Goal: Task Accomplishment & Management: Use online tool/utility

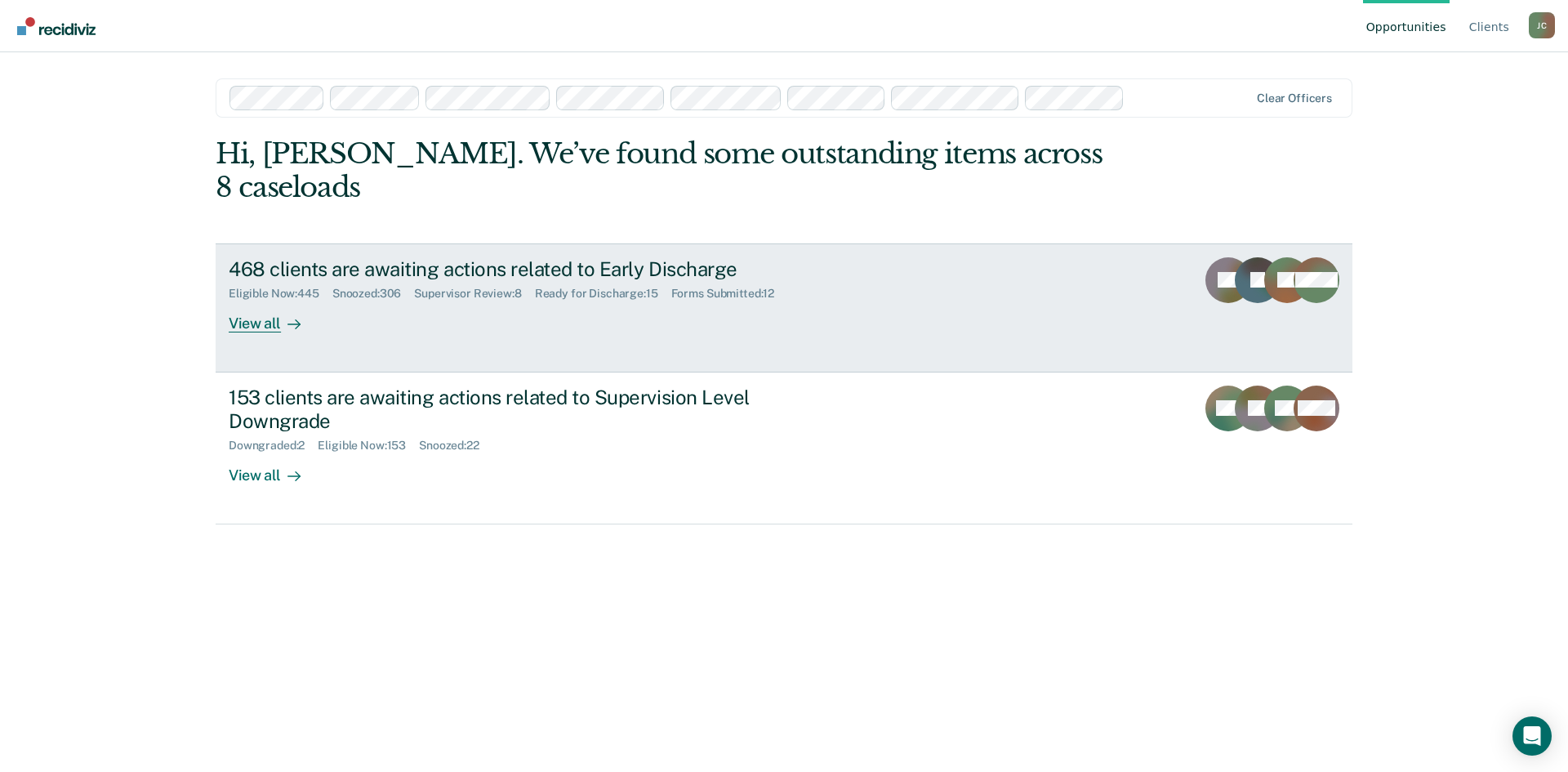
click at [390, 258] on div "468 clients are awaiting actions related to Early Discharge" at bounding box center [515, 269] width 574 height 24
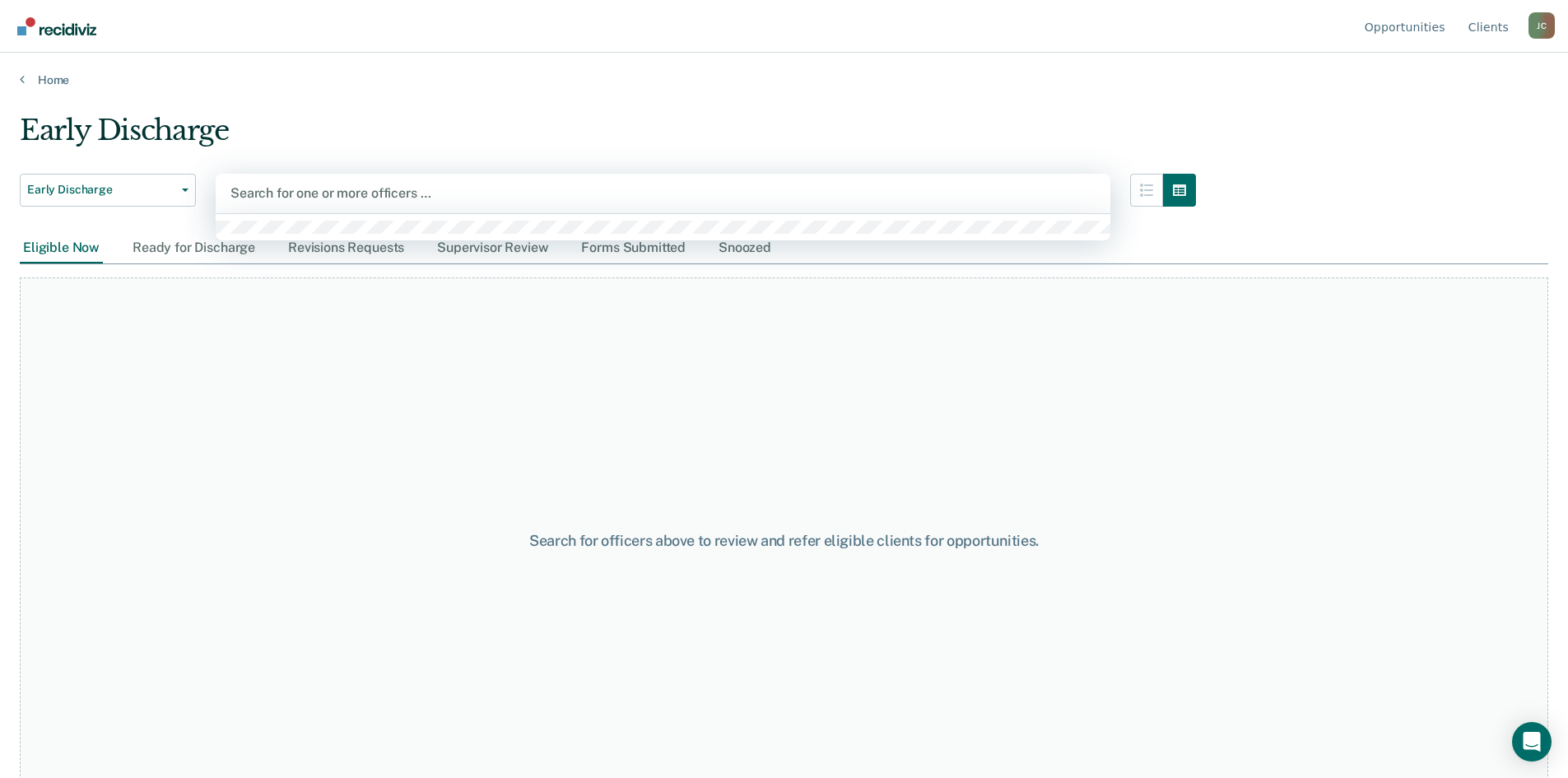
click at [374, 187] on div at bounding box center [663, 193] width 865 height 19
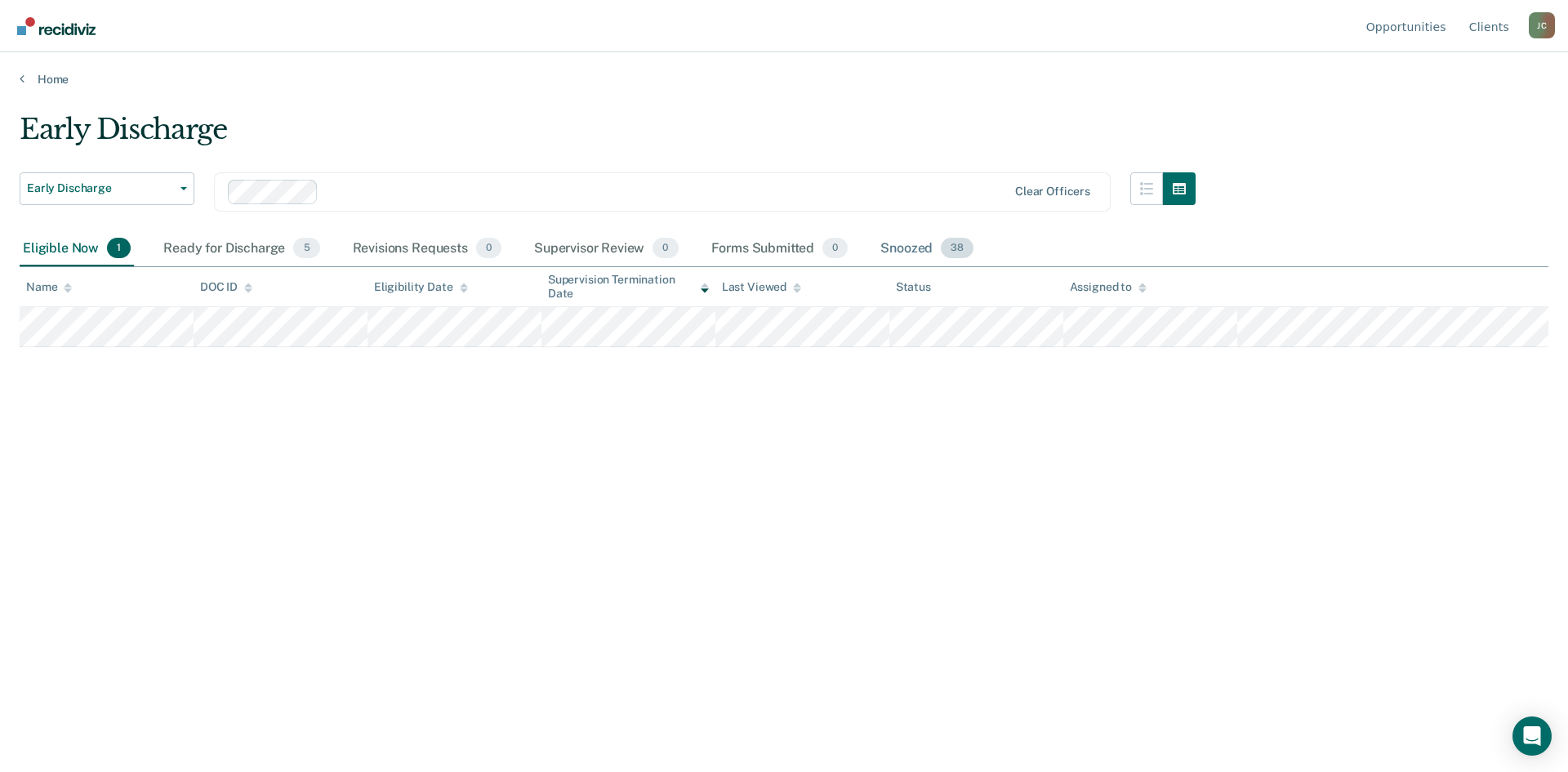
click at [935, 251] on div "Snoozed 38" at bounding box center [927, 249] width 100 height 36
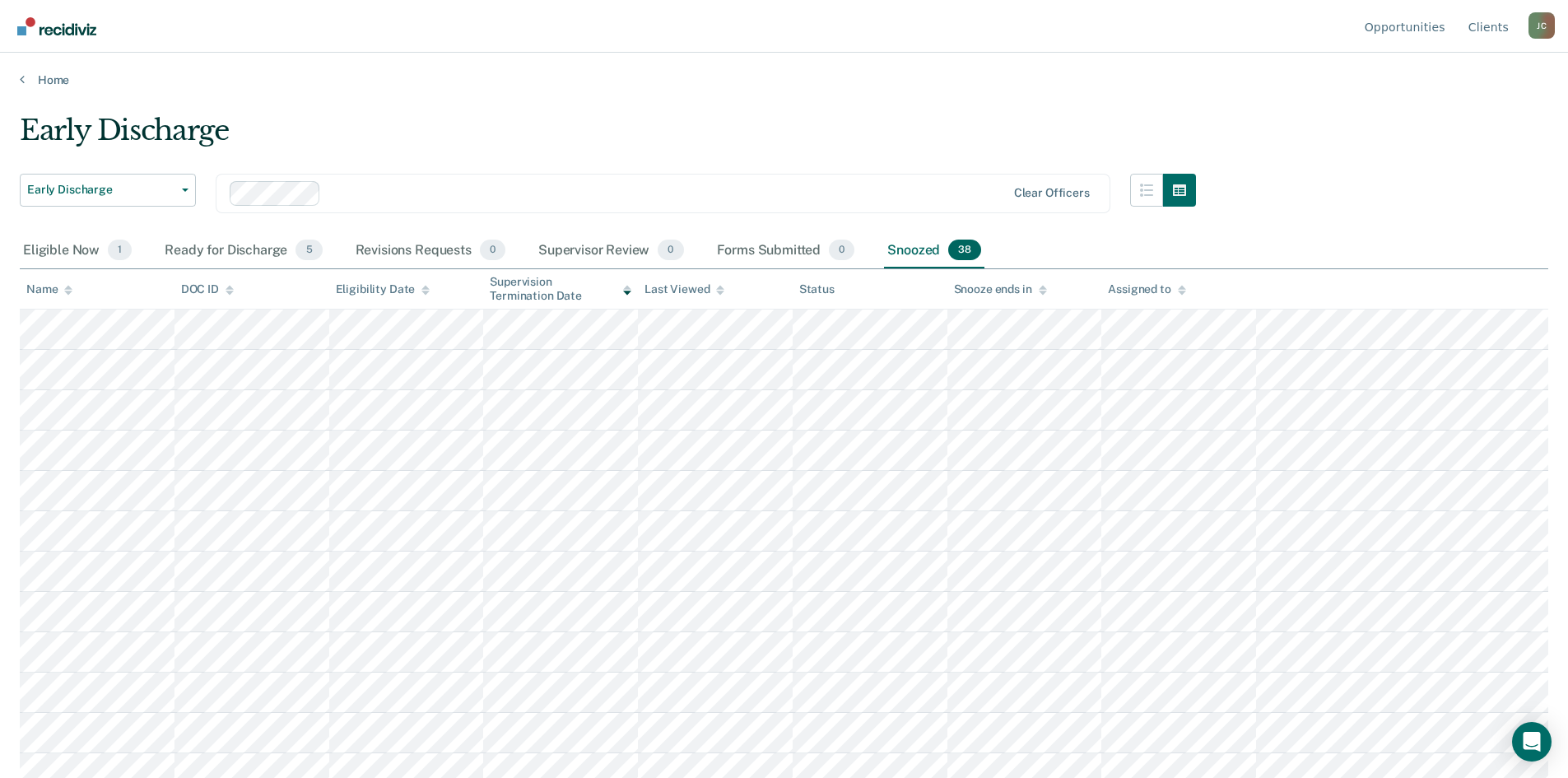
click at [69, 289] on icon at bounding box center [69, 287] width 9 height 4
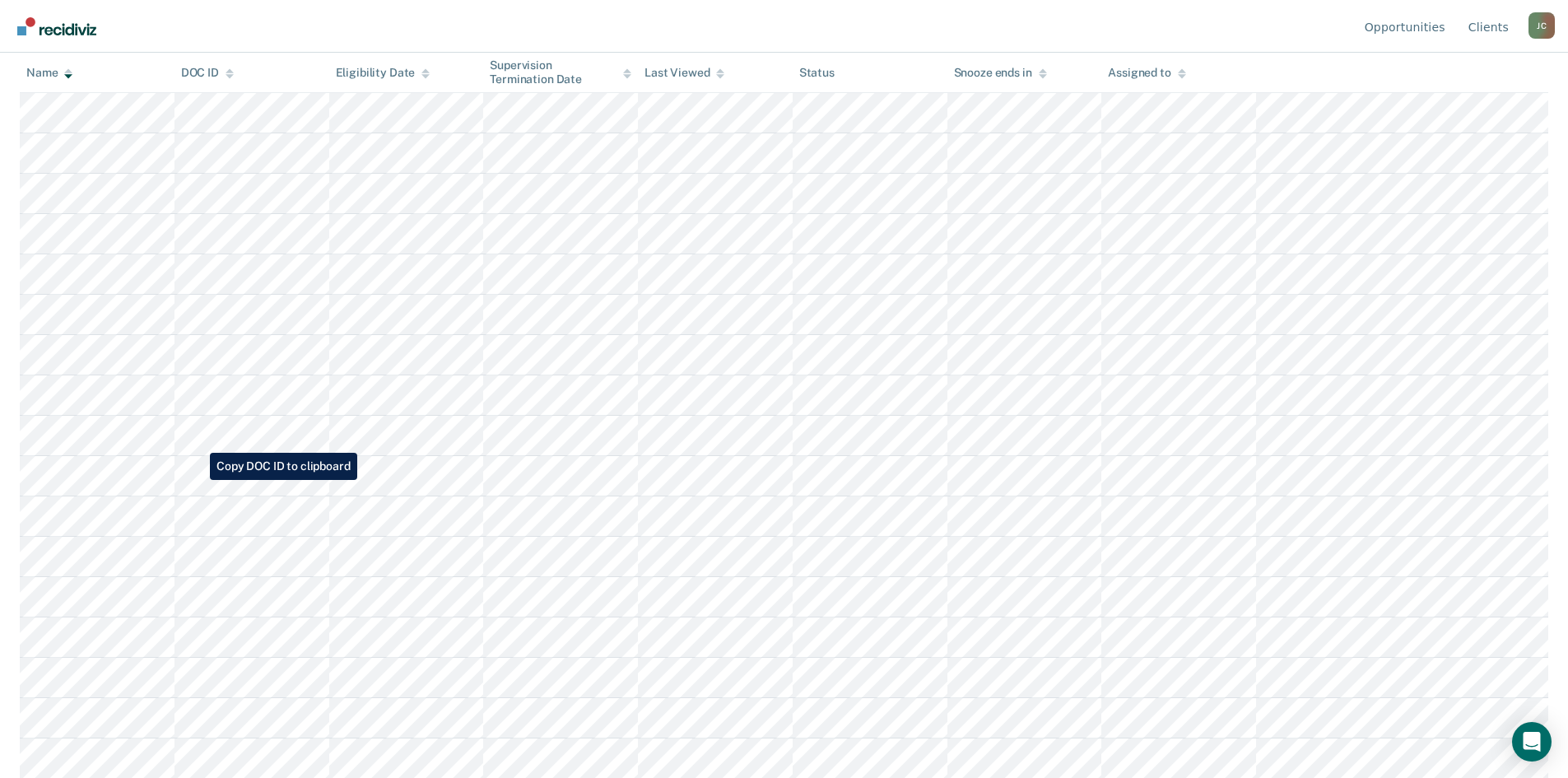
scroll to position [775, 0]
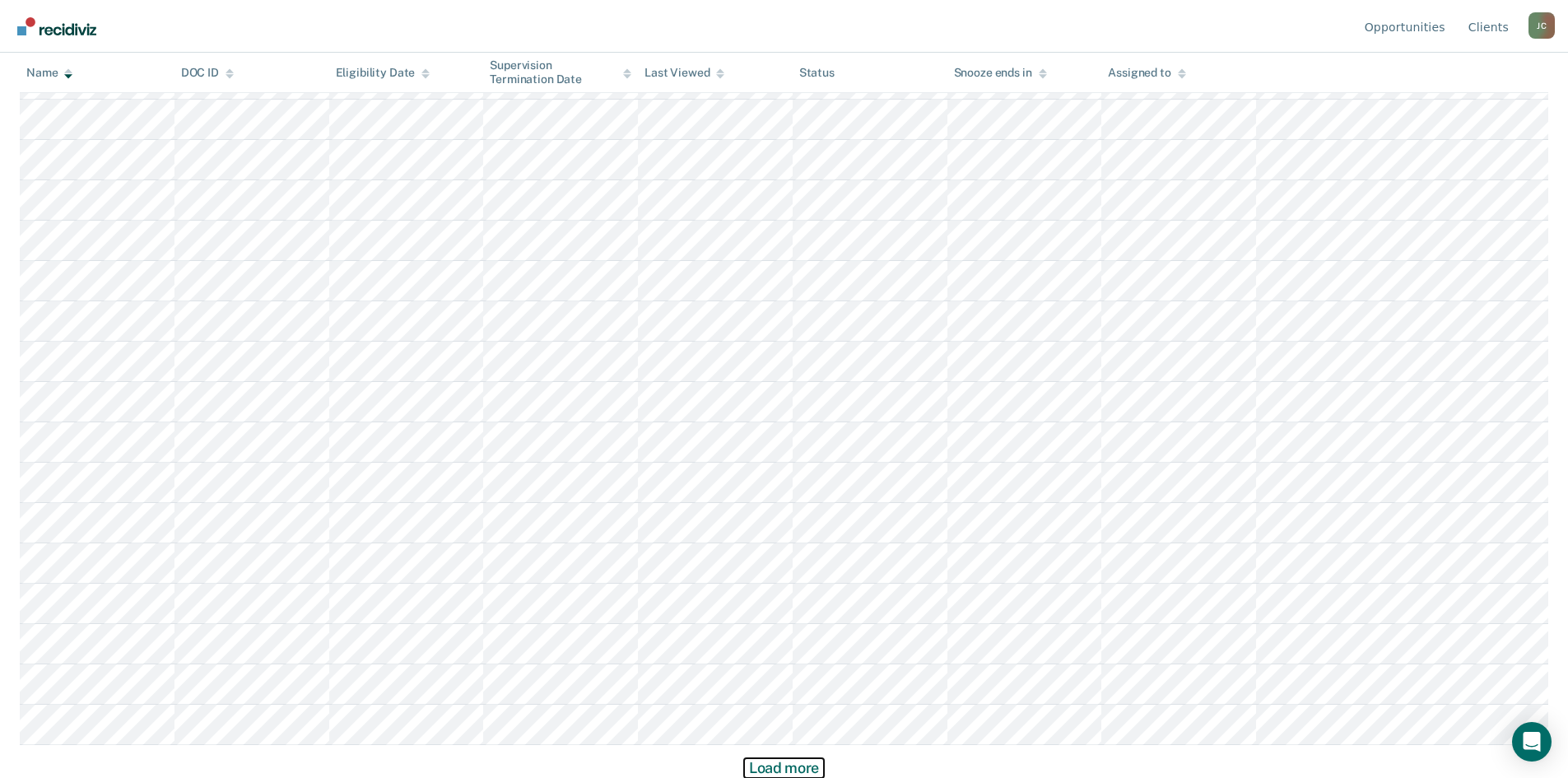
click at [804, 769] on button "Load more" at bounding box center [784, 767] width 80 height 19
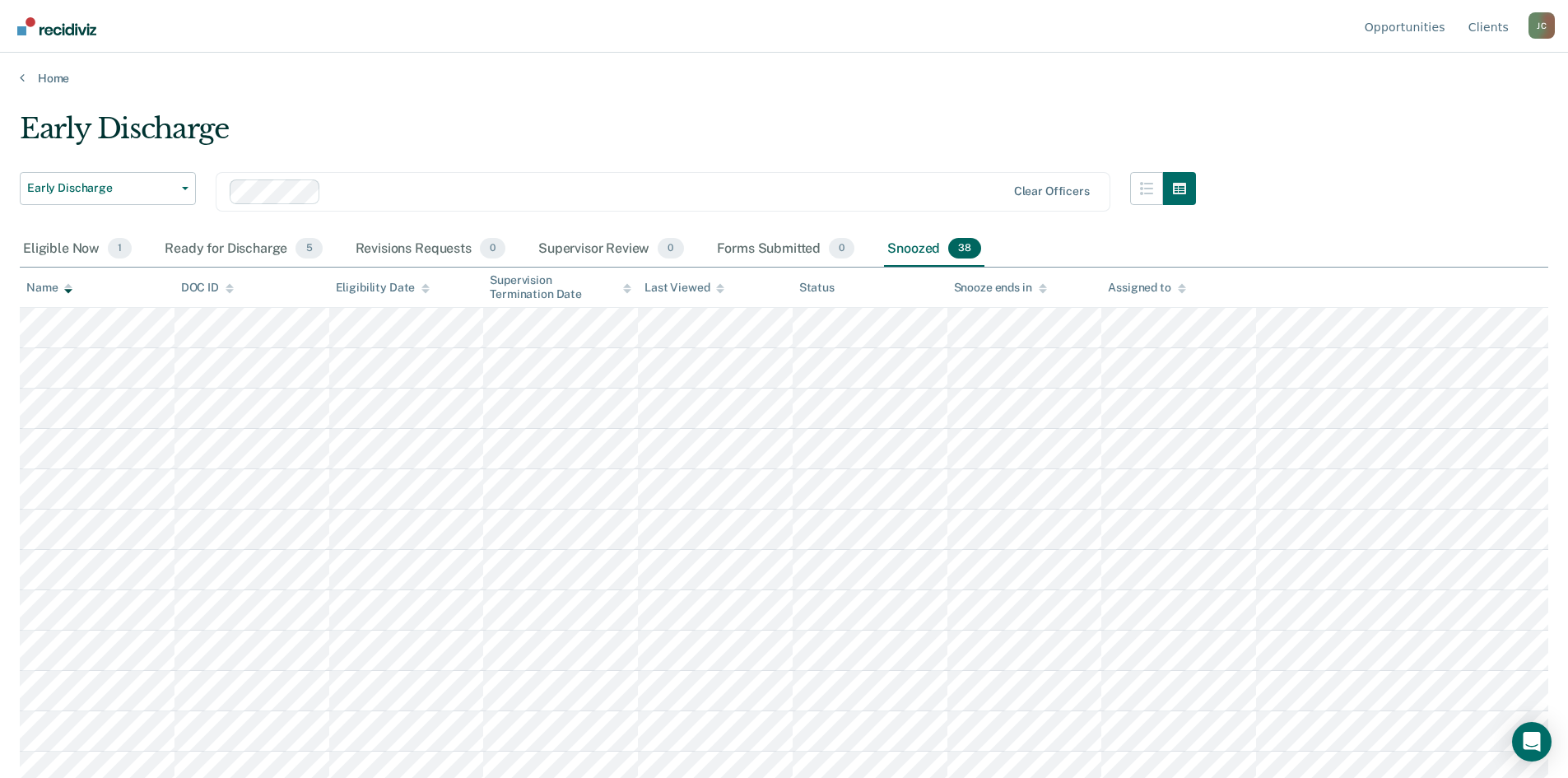
scroll to position [0, 0]
click at [39, 240] on div "Eligible Now 1" at bounding box center [76, 251] width 115 height 37
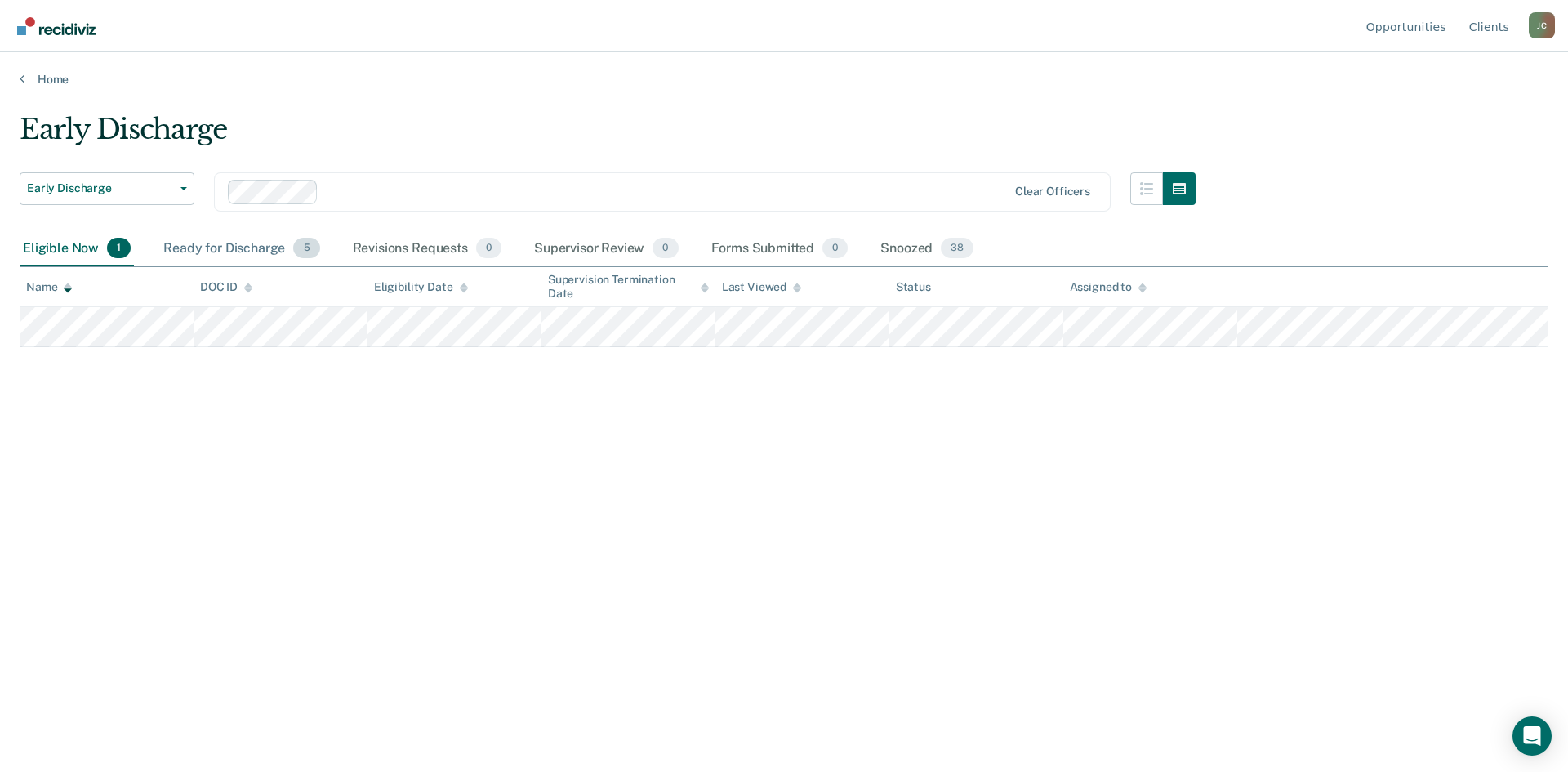
click at [212, 236] on div "Ready for Discharge 5" at bounding box center [241, 249] width 163 height 36
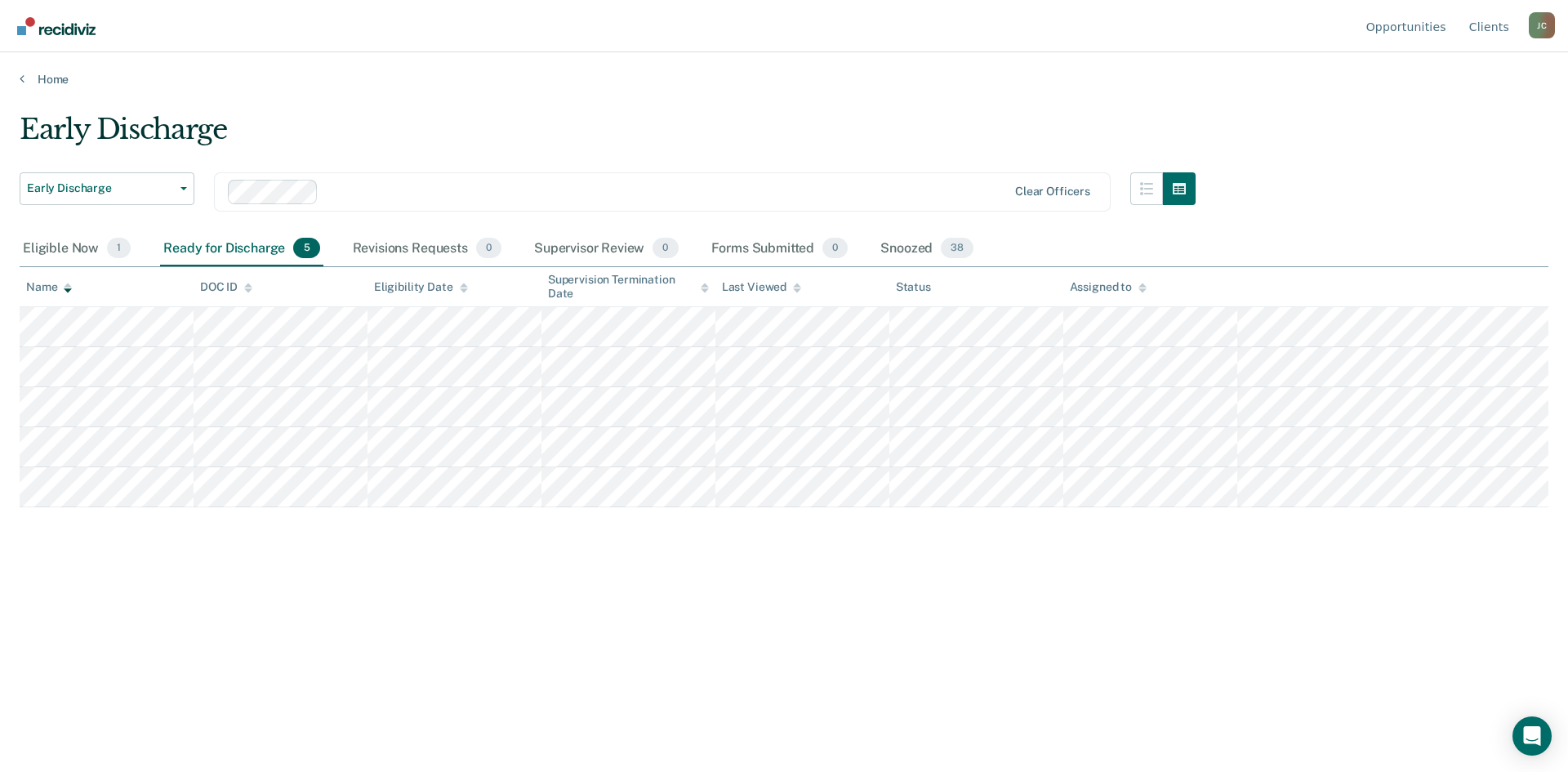
click at [1329, 142] on div "Early Discharge Early Discharge Early Discharge Supervision Level Downgrade Cle…" at bounding box center [784, 381] width 1530 height 536
click at [819, 186] on div at bounding box center [666, 192] width 682 height 19
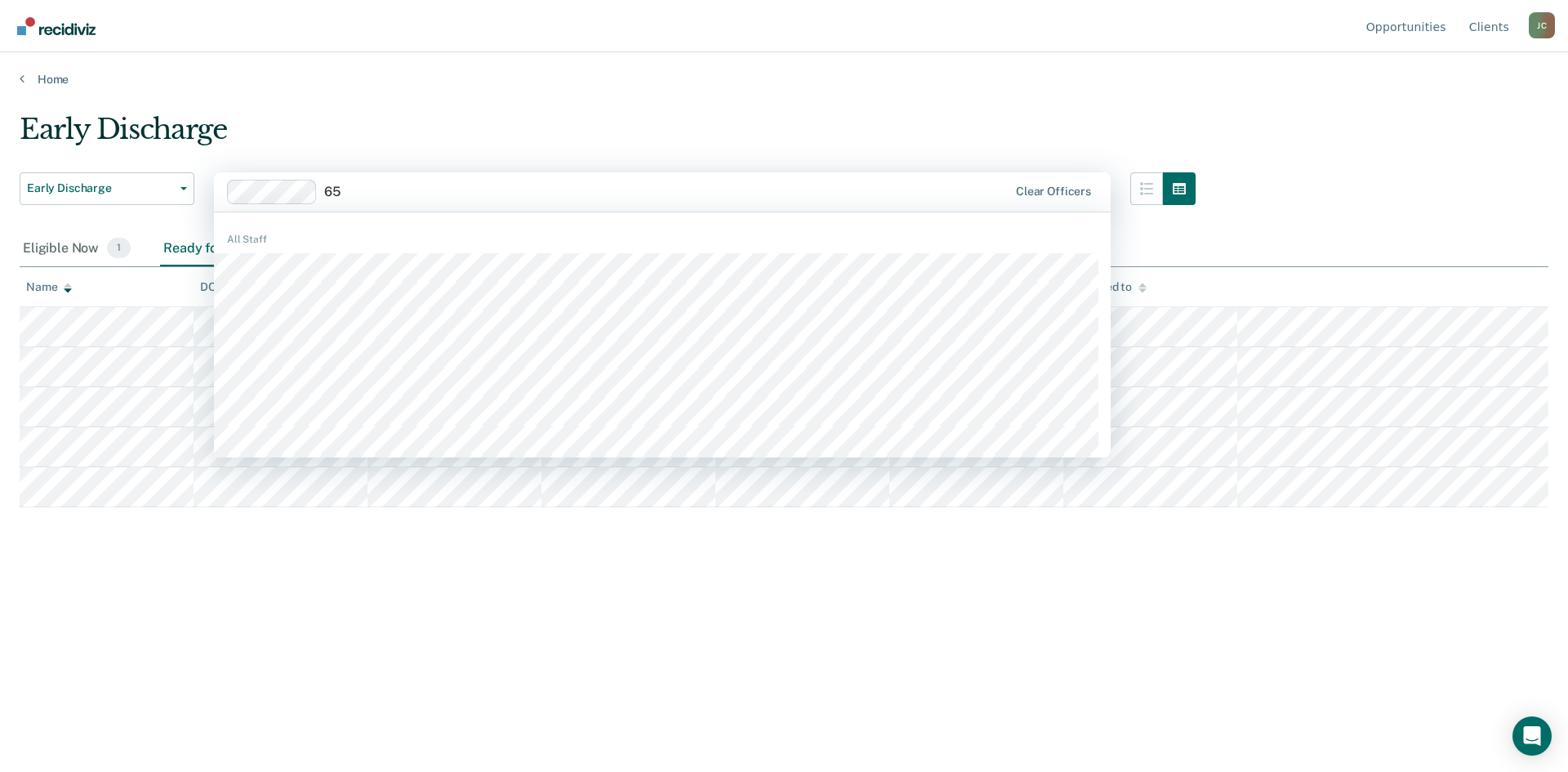
type input "6"
click at [804, 127] on div "Early Discharge" at bounding box center [607, 136] width 1176 height 47
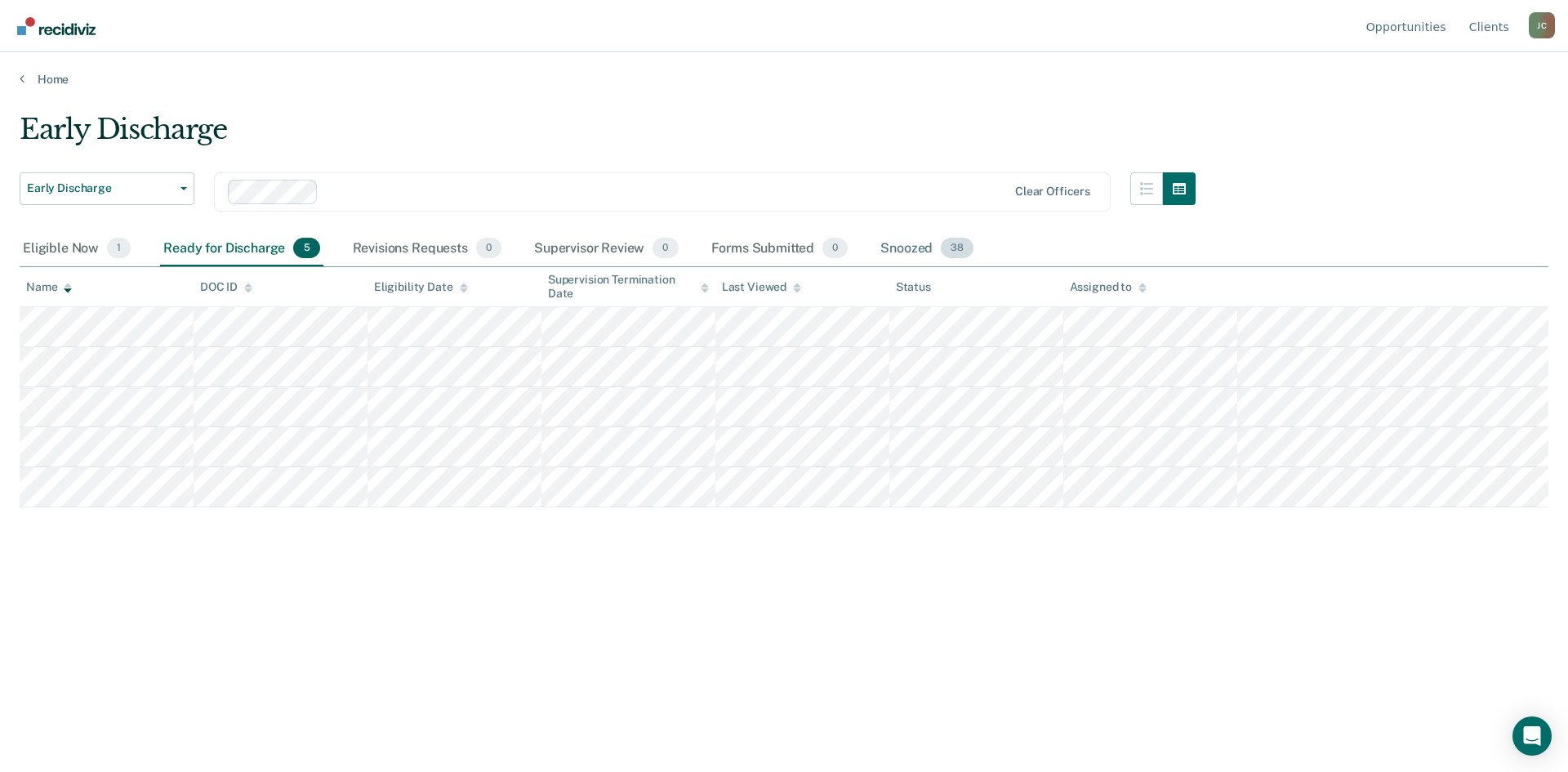
click at [922, 249] on div "Snoozed 38" at bounding box center [927, 249] width 100 height 36
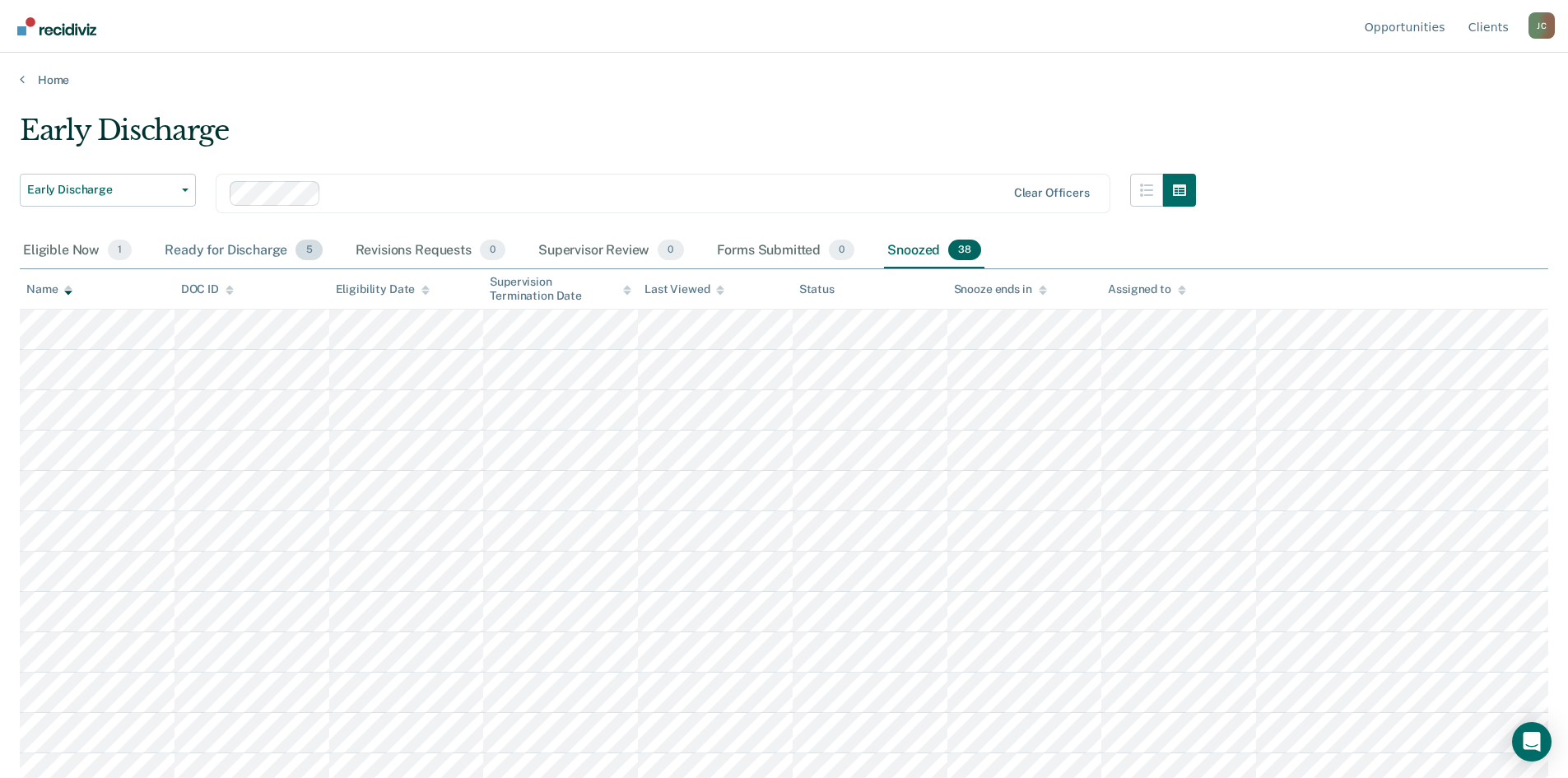
click at [258, 256] on div "Ready for Discharge 5" at bounding box center [243, 251] width 164 height 37
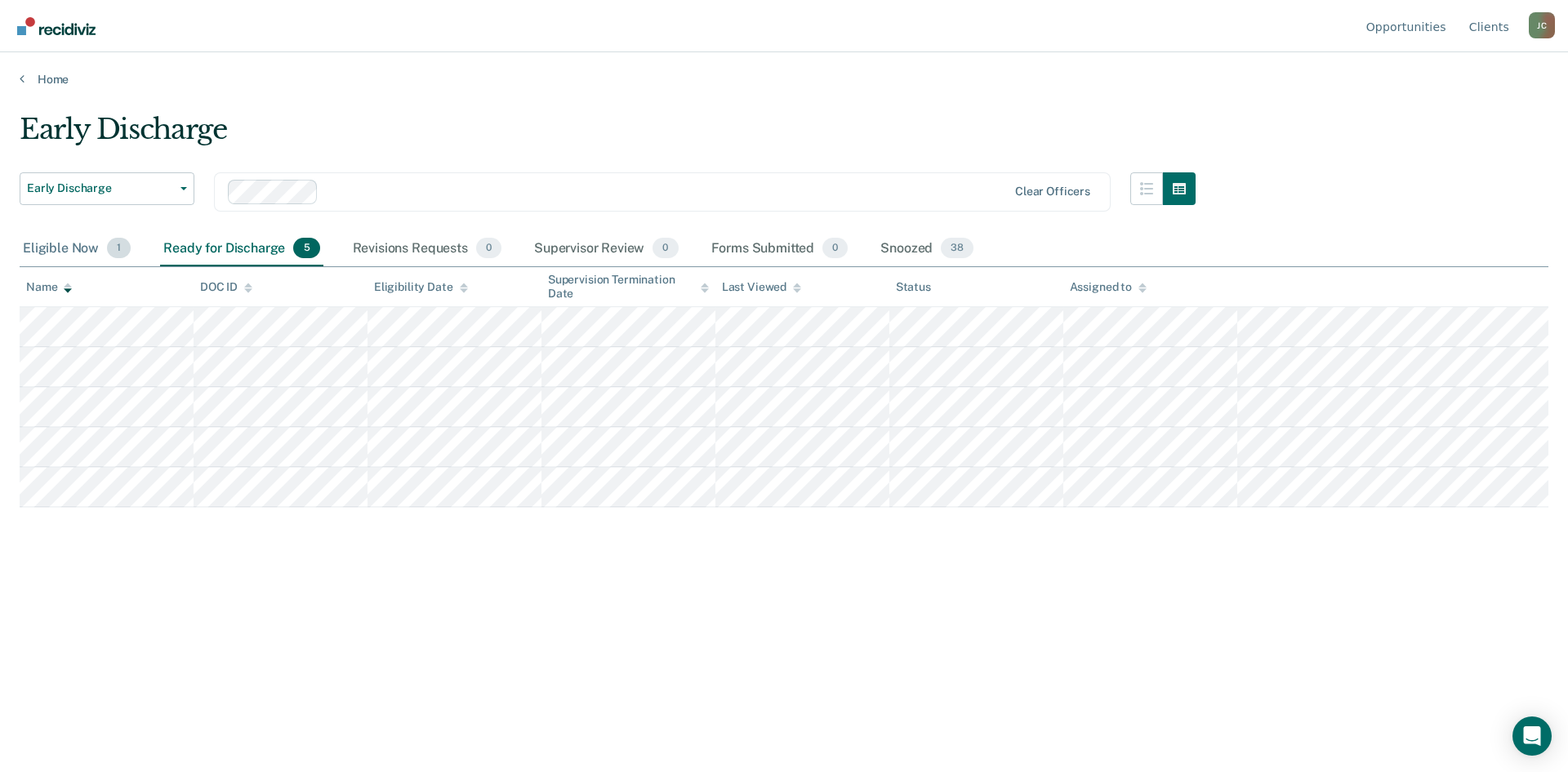
click at [74, 251] on div "Eligible Now 1" at bounding box center [76, 249] width 114 height 36
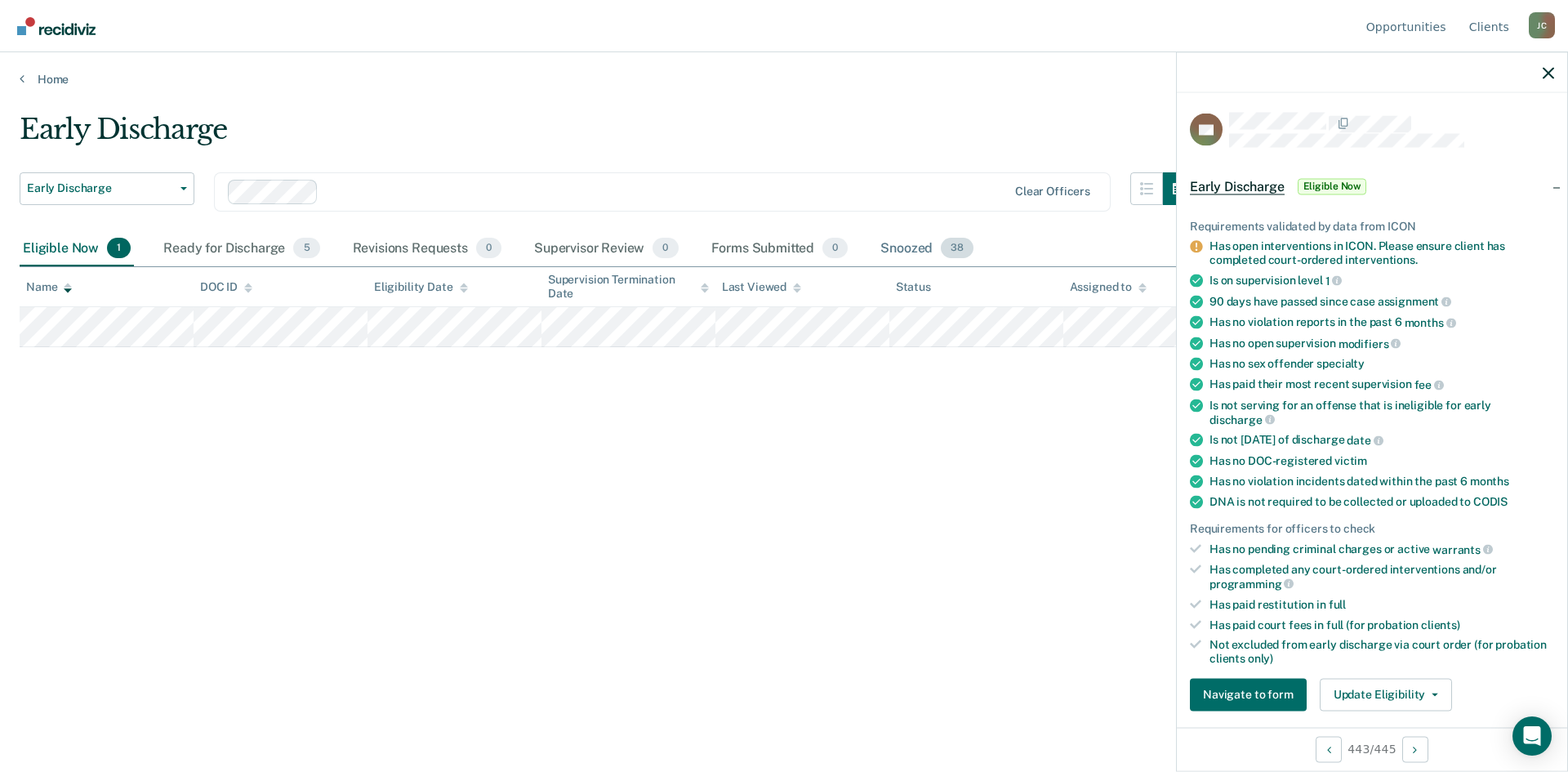
click at [896, 248] on div "Snoozed 38" at bounding box center [927, 249] width 100 height 36
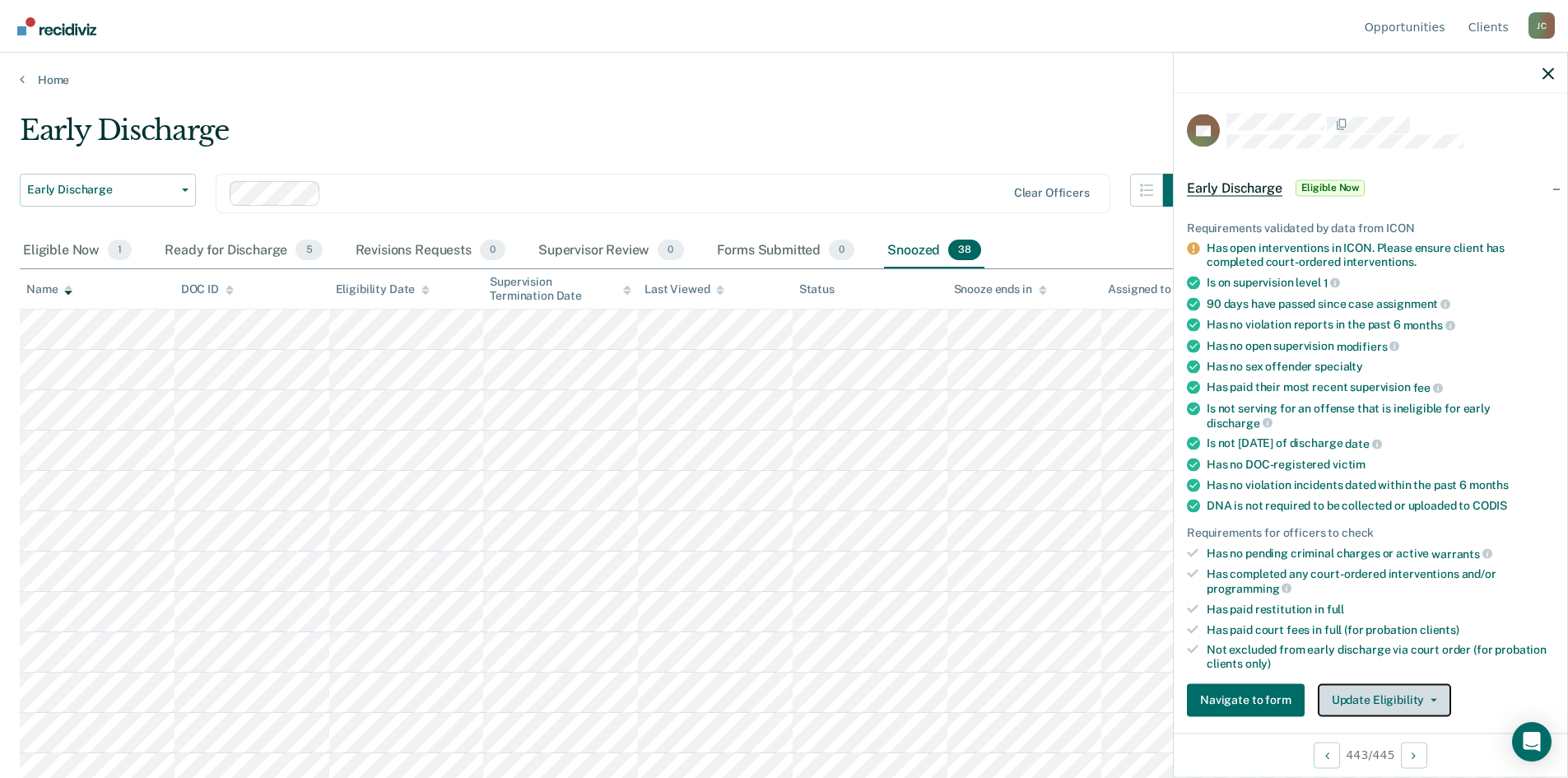
click at [1361, 691] on button "Update Eligibility" at bounding box center [1384, 700] width 133 height 33
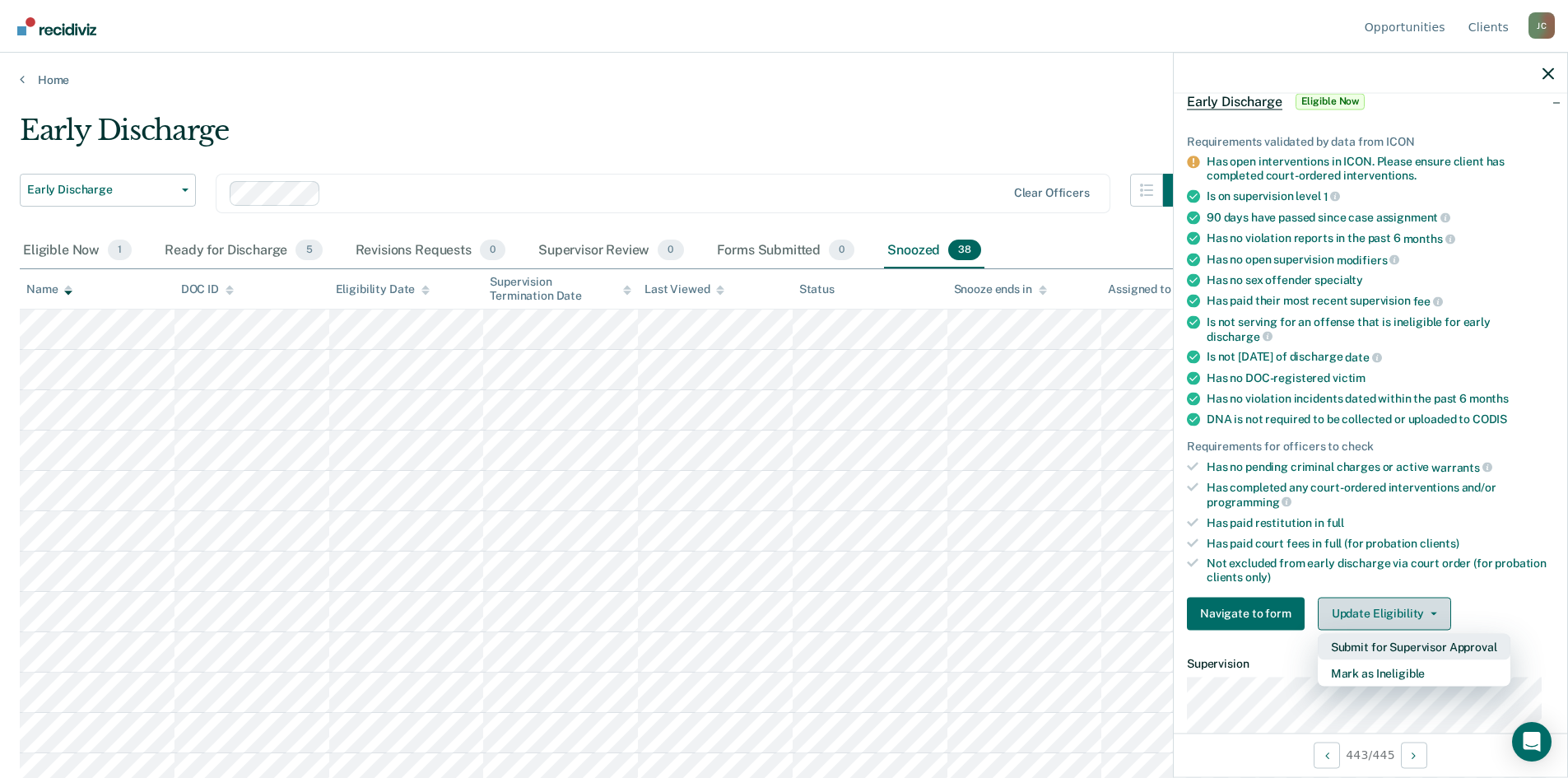
scroll to position [329, 0]
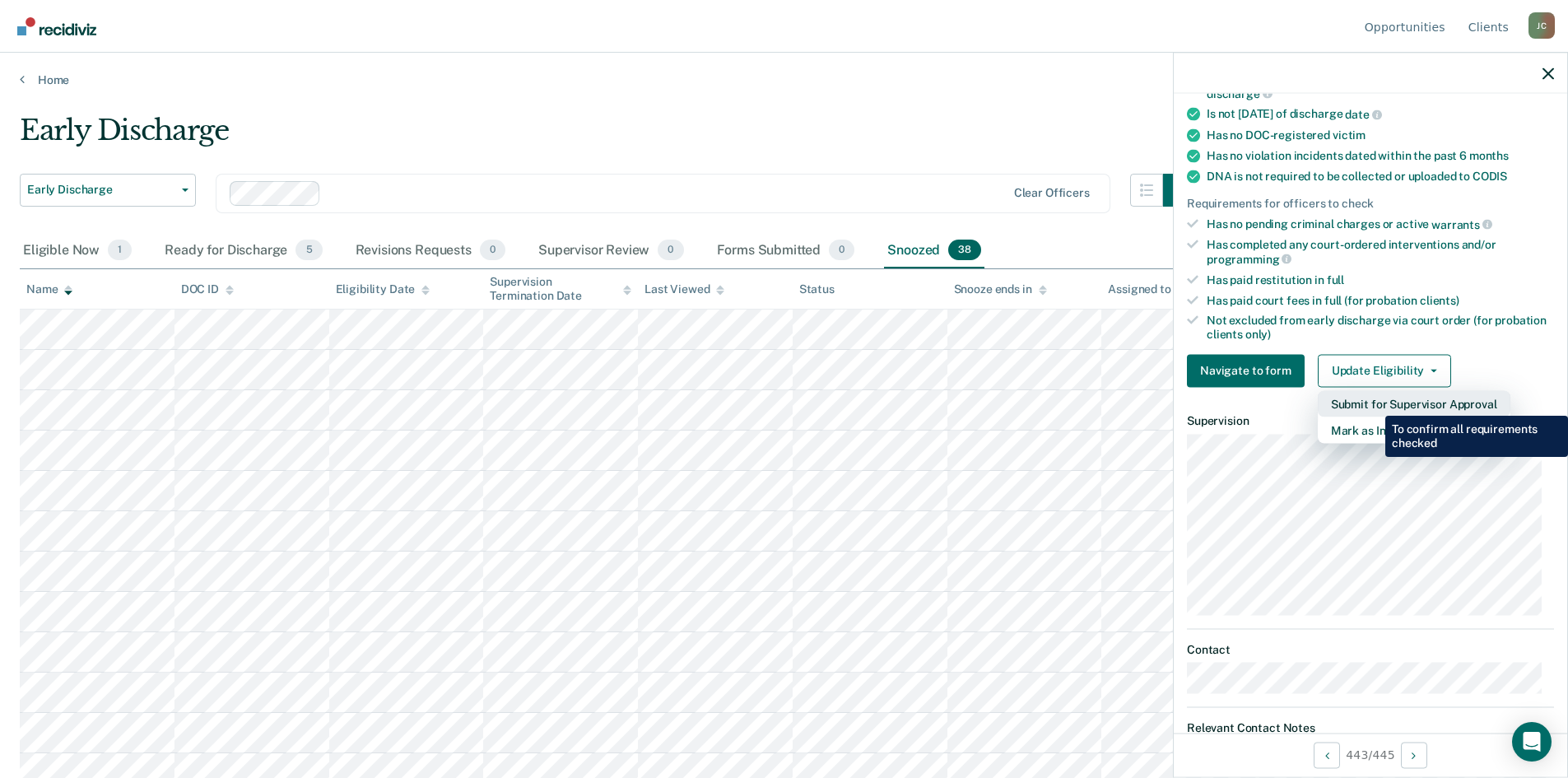
click at [1373, 403] on button "Submit for Supervisor Approval" at bounding box center [1414, 403] width 193 height 26
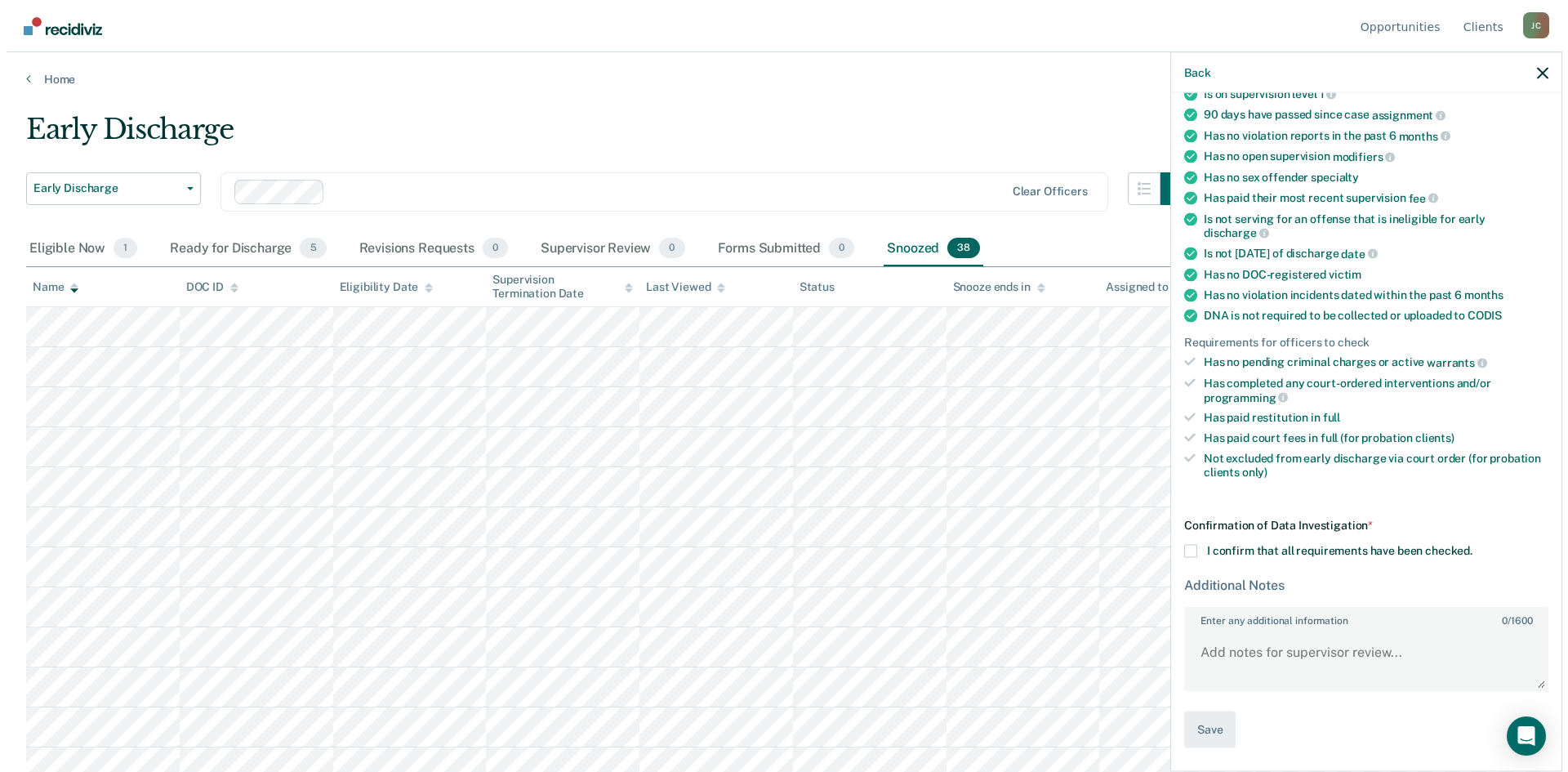
scroll to position [185, 0]
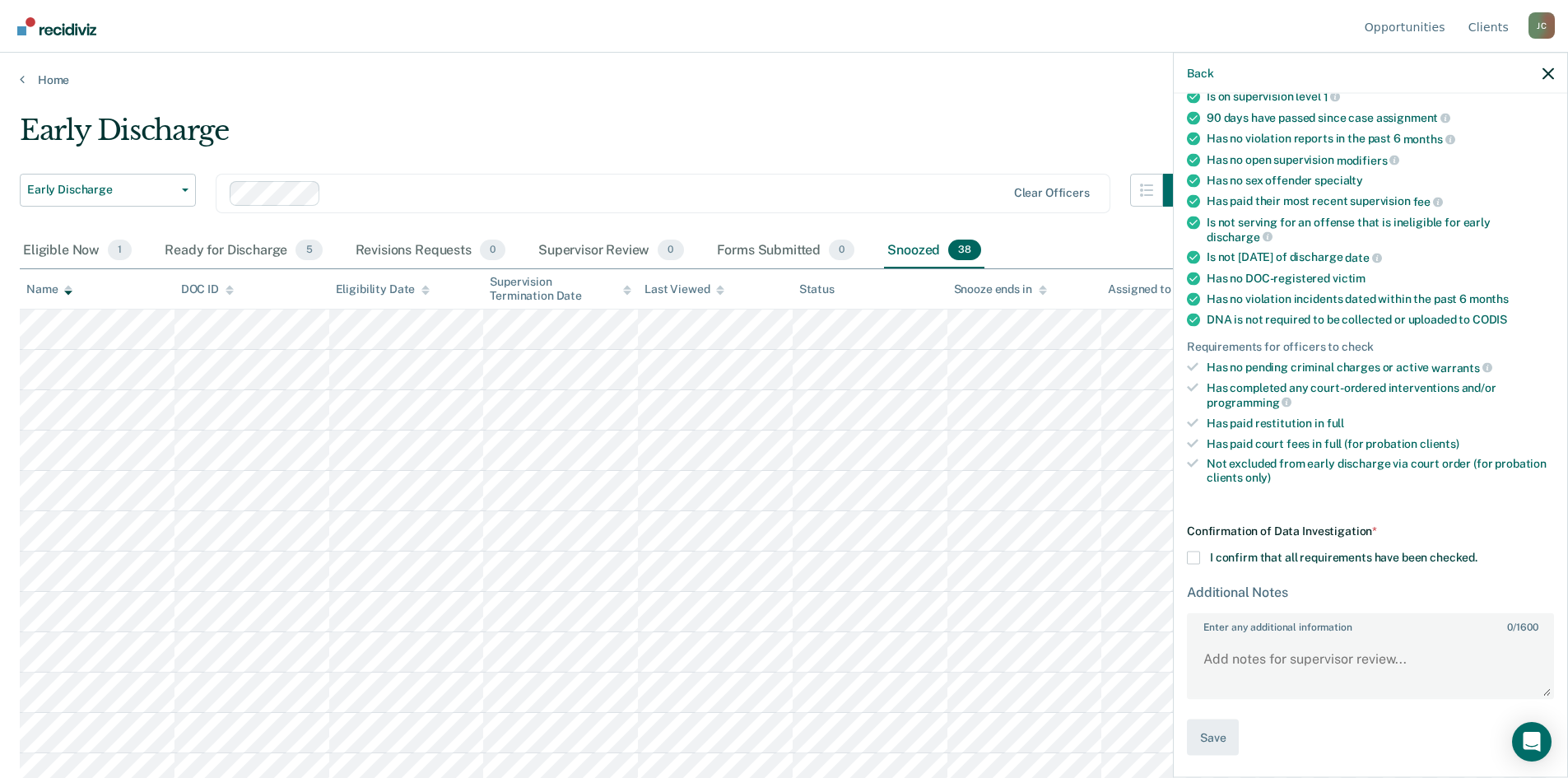
click at [1197, 553] on span at bounding box center [1194, 558] width 14 height 14
click at [1477, 551] on input "I confirm that all requirements have been checked." at bounding box center [1477, 551] width 0 height 0
click at [1219, 746] on button "Save" at bounding box center [1213, 737] width 52 height 37
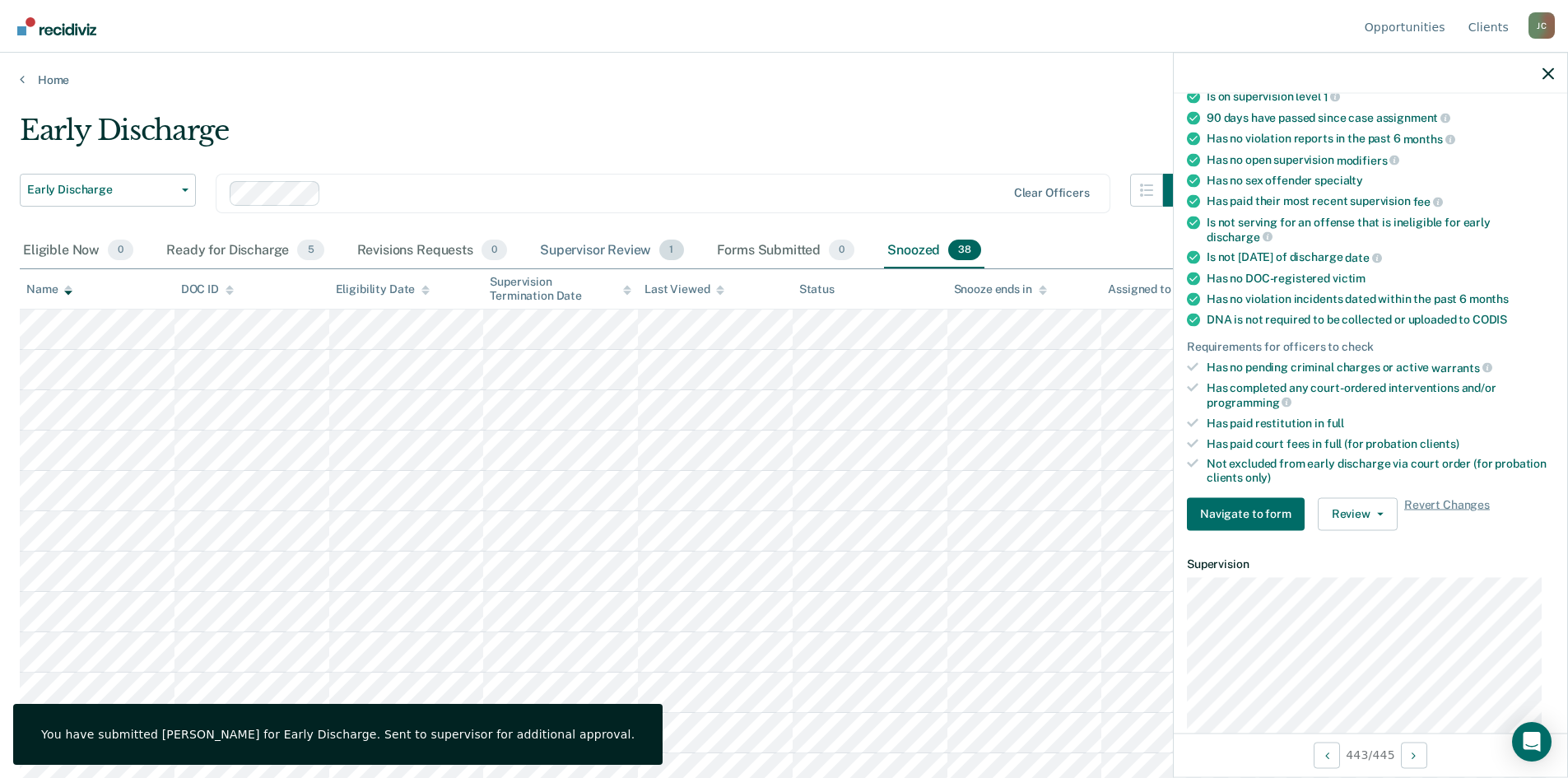
click at [607, 245] on div "Supervisor Review 1" at bounding box center [612, 251] width 151 height 37
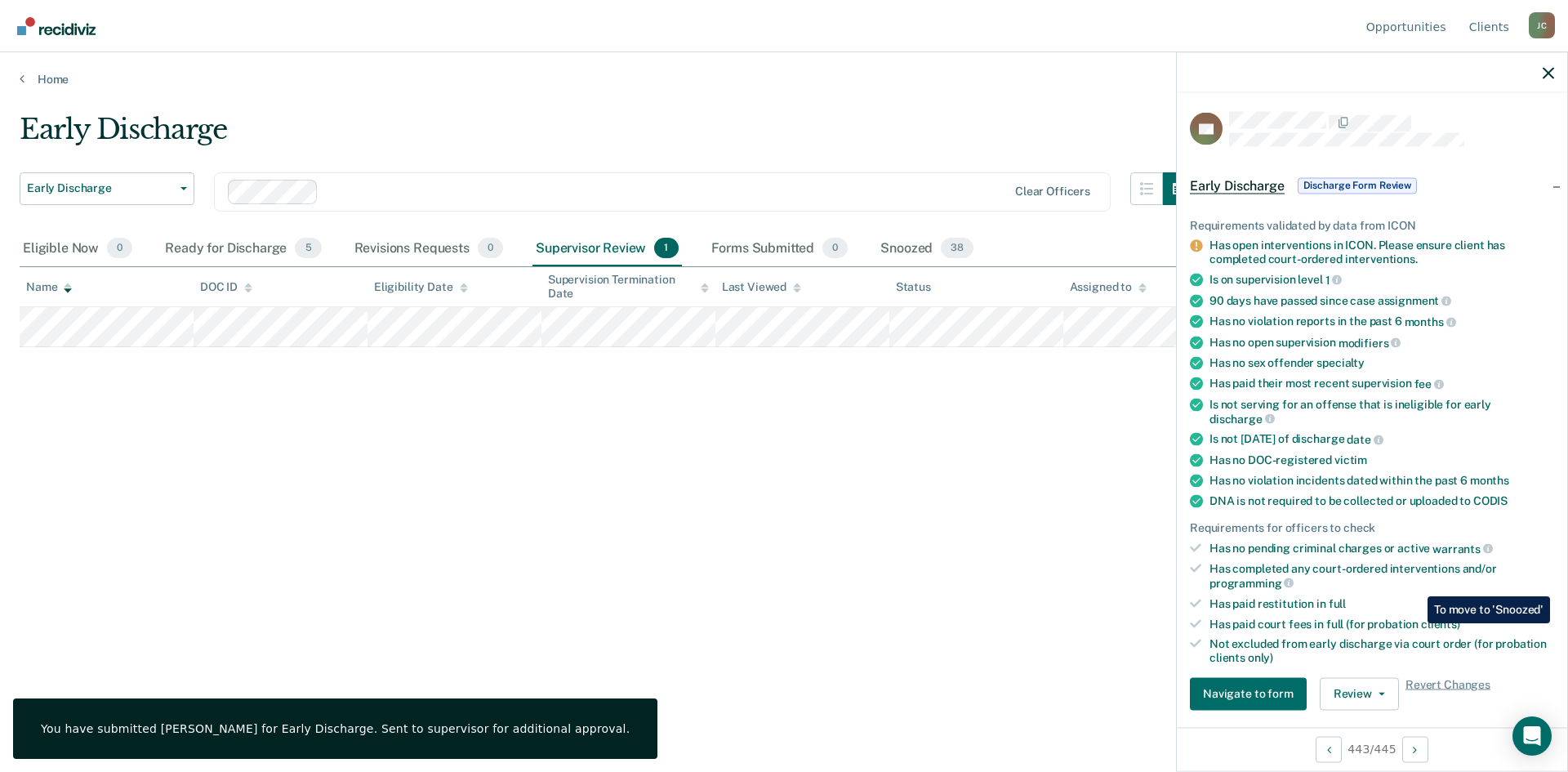
scroll to position [0, 0]
click at [1343, 683] on button "Review" at bounding box center [1359, 694] width 80 height 33
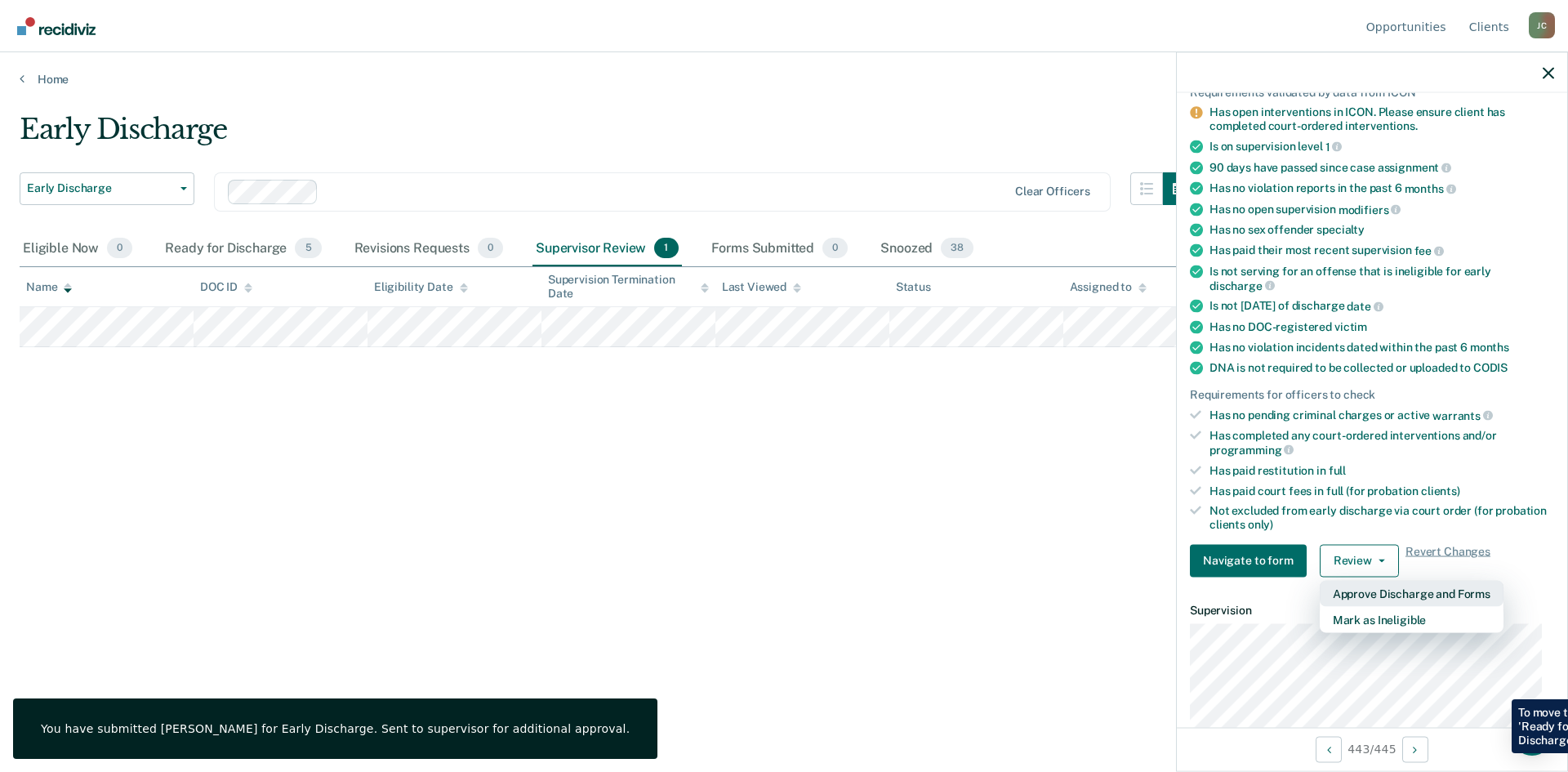
scroll to position [245, 0]
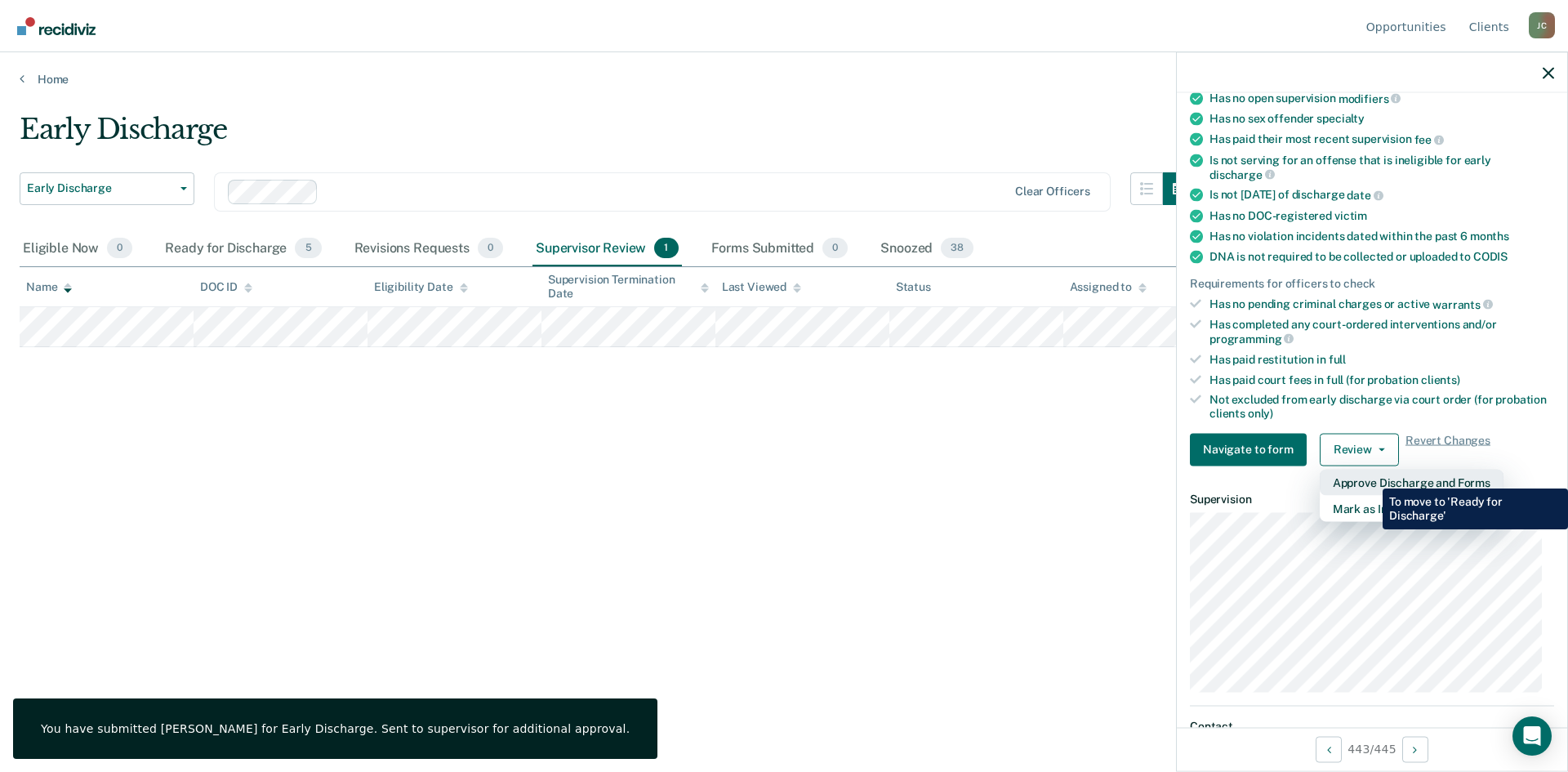
click at [1371, 476] on button "Approve Discharge and Forms" at bounding box center [1412, 482] width 184 height 26
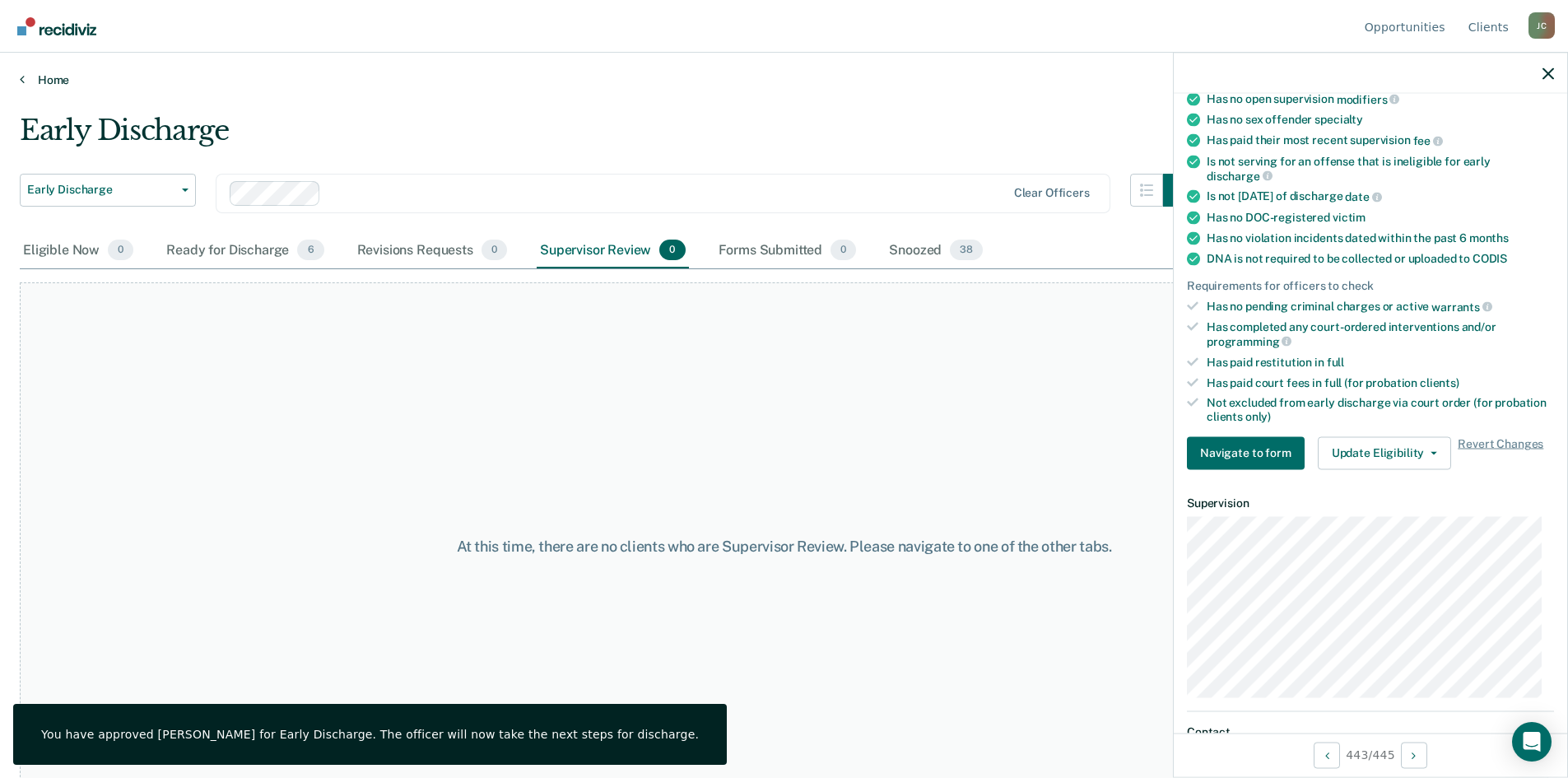
click at [634, 84] on link "Home" at bounding box center [784, 79] width 1528 height 14
